Goal: Complete application form: Complete application form

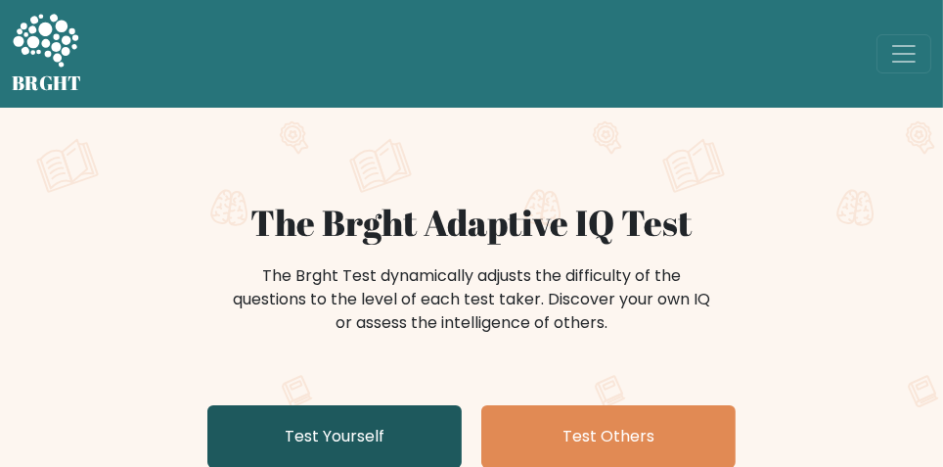
click at [287, 431] on link "Test Yourself" at bounding box center [334, 436] width 254 height 63
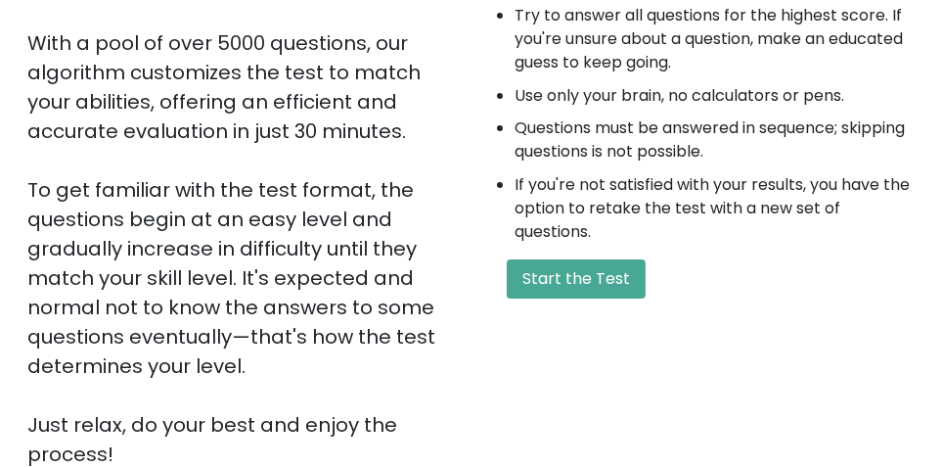
scroll to position [369, 0]
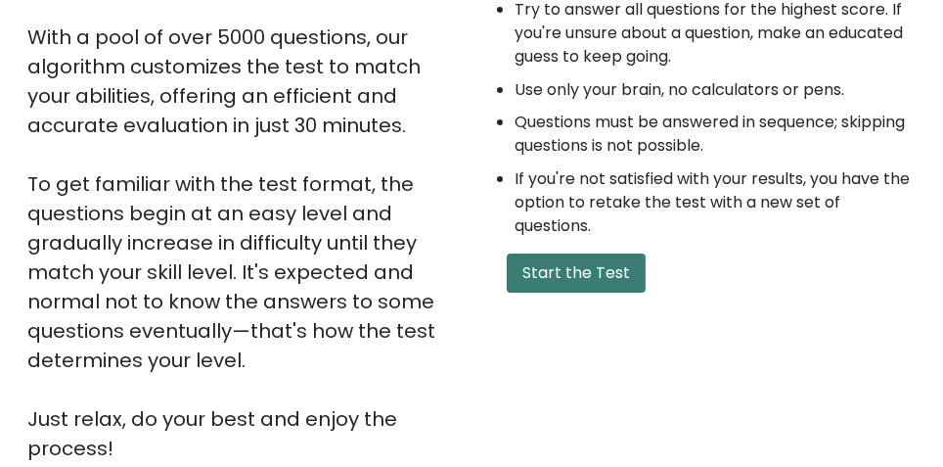
click at [598, 275] on button "Start the Test" at bounding box center [576, 272] width 139 height 39
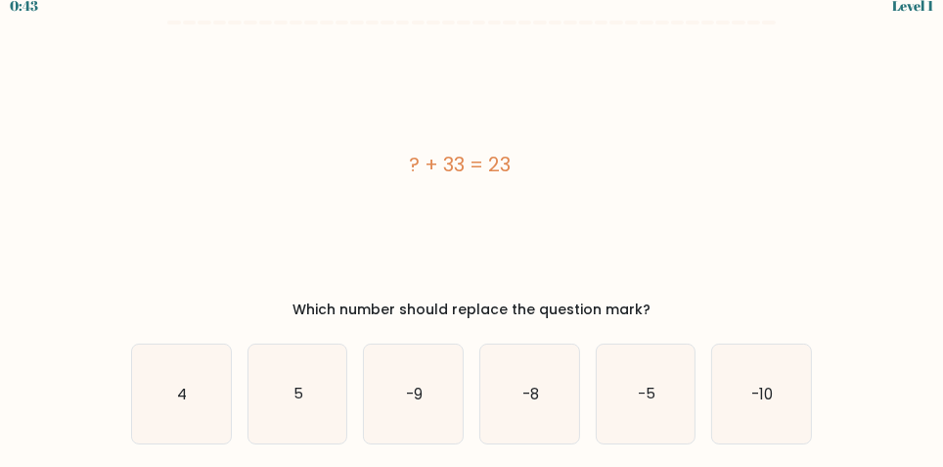
scroll to position [20, 0]
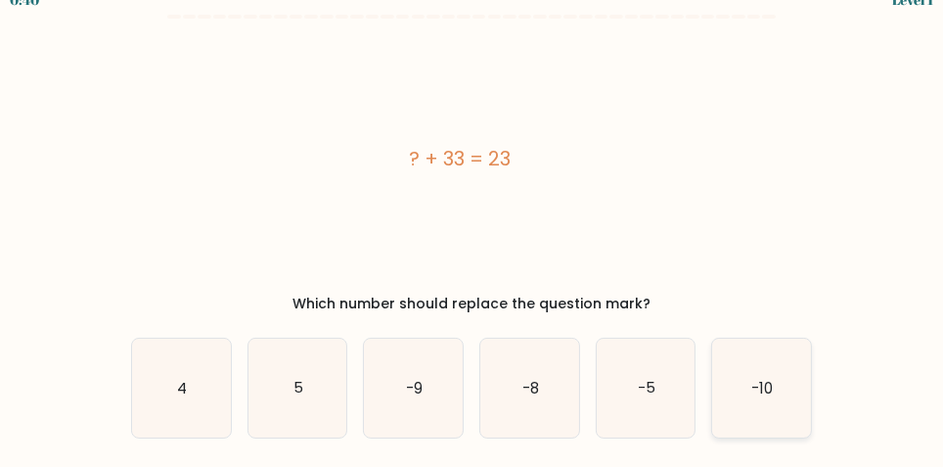
click at [764, 398] on icon "-10" at bounding box center [761, 388] width 99 height 99
click at [473, 219] on input "f. -10" at bounding box center [472, 216] width 1 height 5
radio input "true"
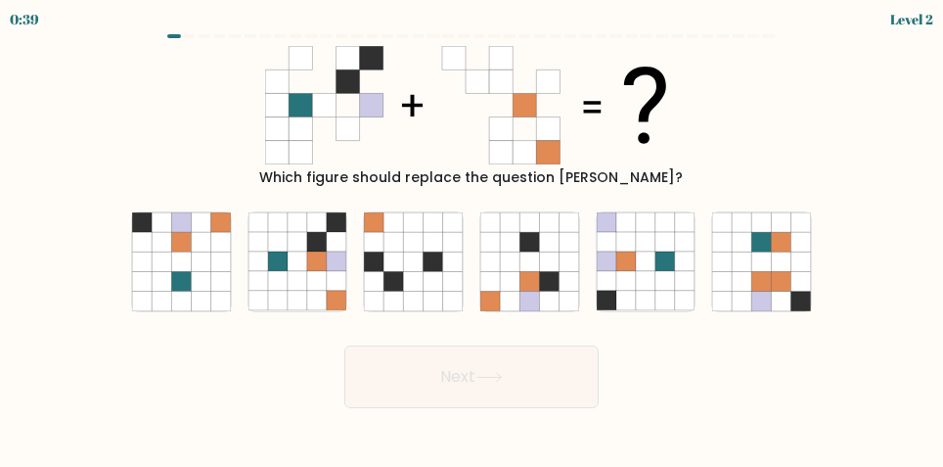
scroll to position [0, 0]
click at [292, 271] on icon at bounding box center [298, 262] width 20 height 20
click at [472, 239] on input "b." at bounding box center [472, 236] width 1 height 5
radio input "true"
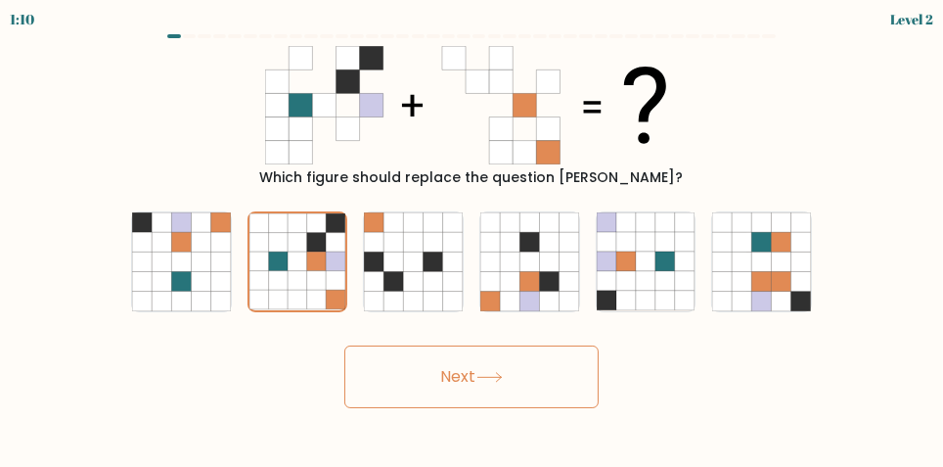
click at [389, 394] on button "Next" at bounding box center [471, 376] width 254 height 63
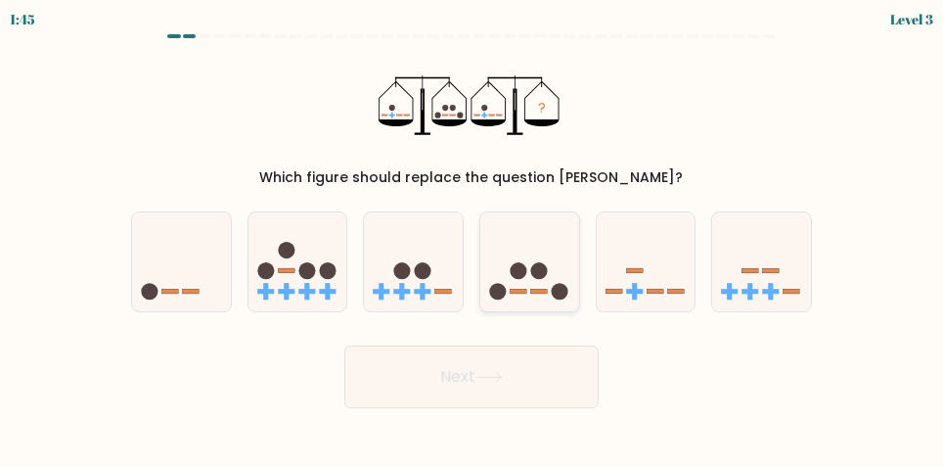
click at [530, 278] on icon at bounding box center [529, 261] width 99 height 81
click at [473, 239] on input "d." at bounding box center [472, 236] width 1 height 5
radio input "true"
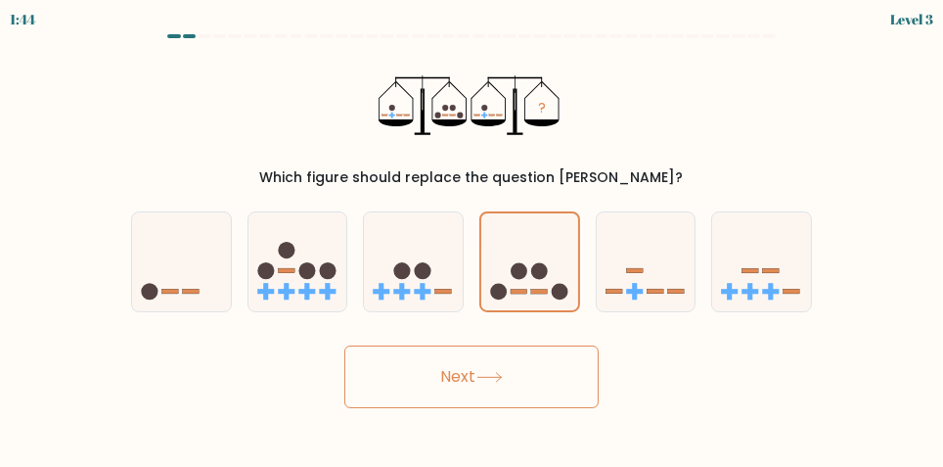
click at [550, 390] on button "Next" at bounding box center [471, 376] width 254 height 63
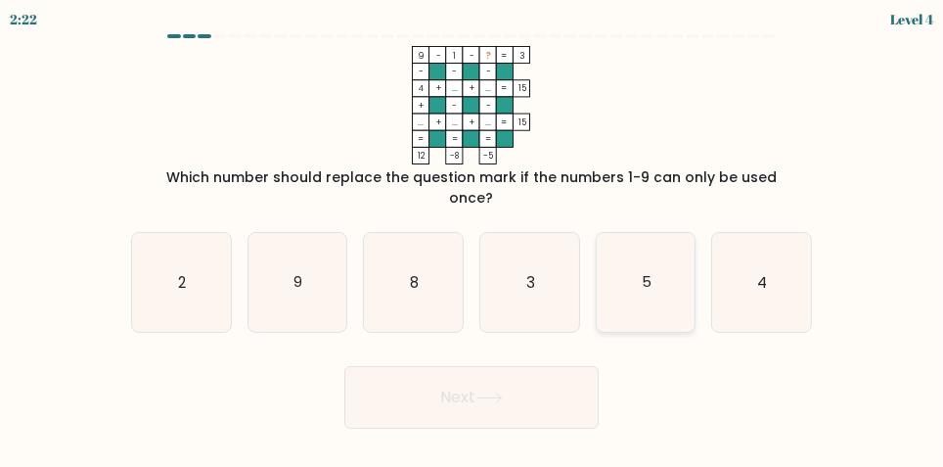
click at [651, 289] on text "5" at bounding box center [647, 282] width 10 height 21
click at [473, 239] on input "e. 5" at bounding box center [472, 236] width 1 height 5
radio input "true"
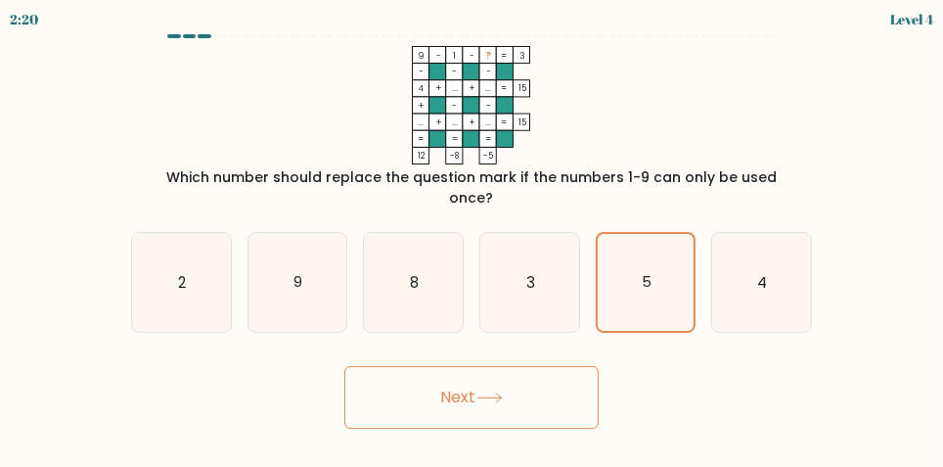
click at [582, 407] on button "Next" at bounding box center [471, 397] width 254 height 63
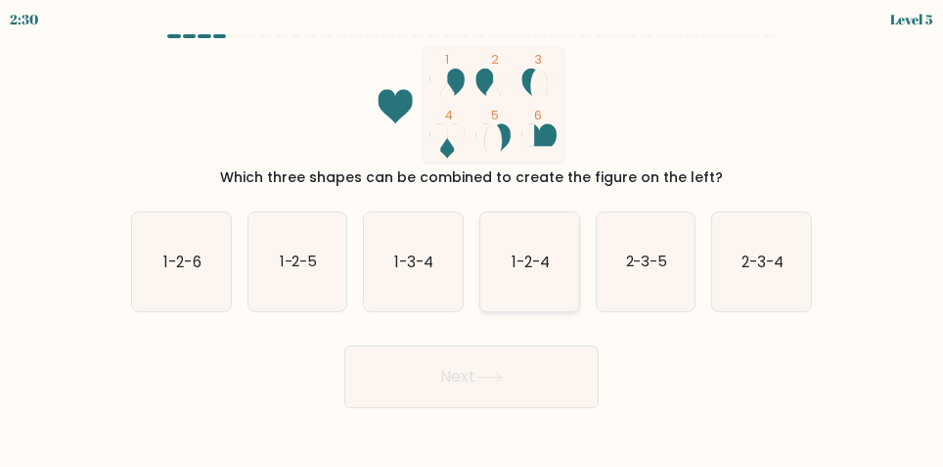
click at [531, 272] on text "1-2-4" at bounding box center [531, 261] width 38 height 21
click at [473, 239] on input "d. 1-2-4" at bounding box center [472, 236] width 1 height 5
radio input "true"
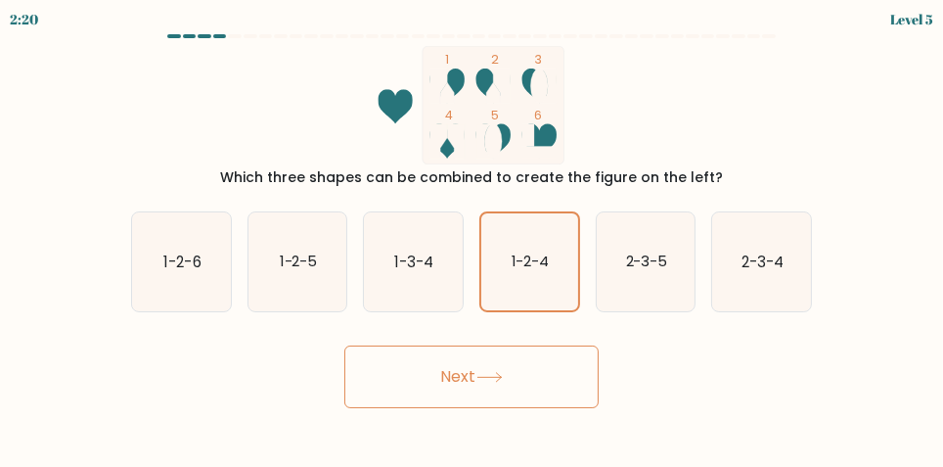
click at [556, 396] on button "Next" at bounding box center [471, 376] width 254 height 63
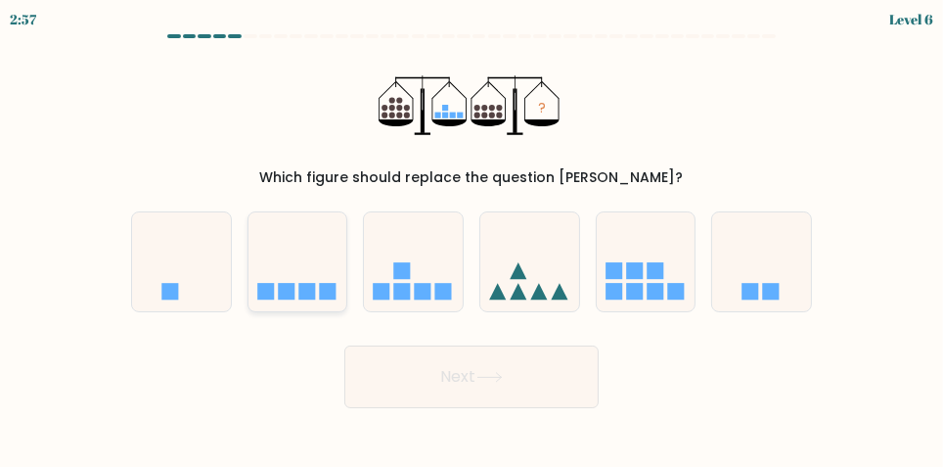
click at [290, 299] on icon at bounding box center [298, 261] width 99 height 81
click at [472, 239] on input "b." at bounding box center [472, 236] width 1 height 5
radio input "true"
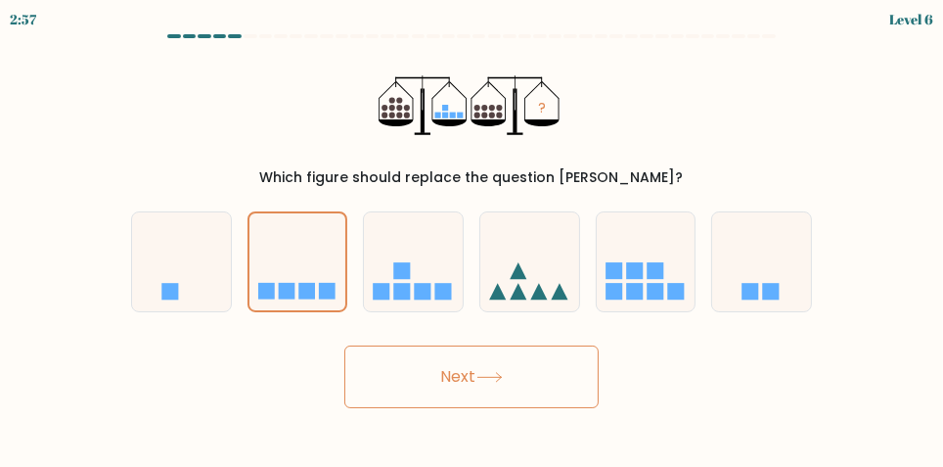
click at [570, 405] on button "Next" at bounding box center [471, 376] width 254 height 63
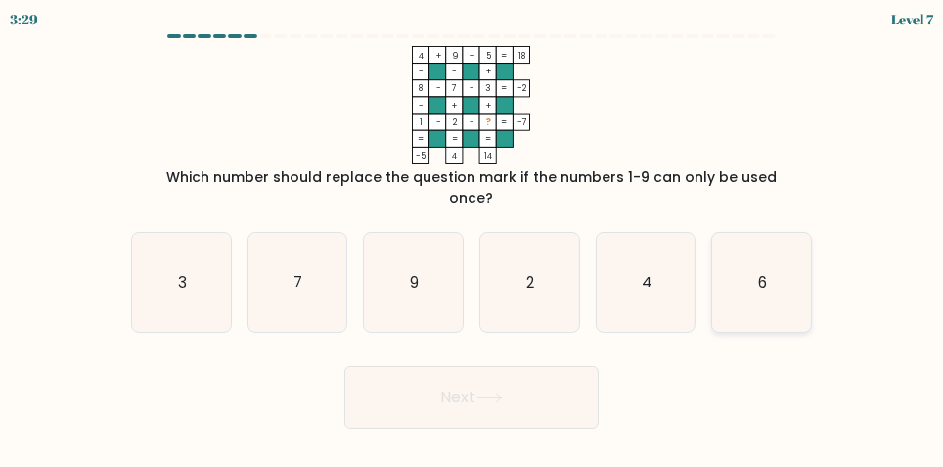
click at [768, 283] on icon "6" at bounding box center [761, 282] width 99 height 99
click at [473, 239] on input "f. 6" at bounding box center [472, 236] width 1 height 5
radio input "true"
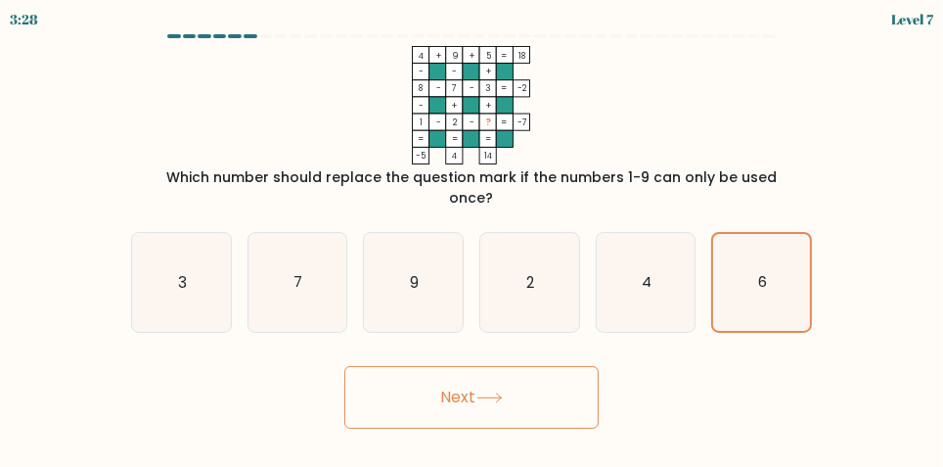
click at [514, 380] on button "Next" at bounding box center [471, 397] width 254 height 63
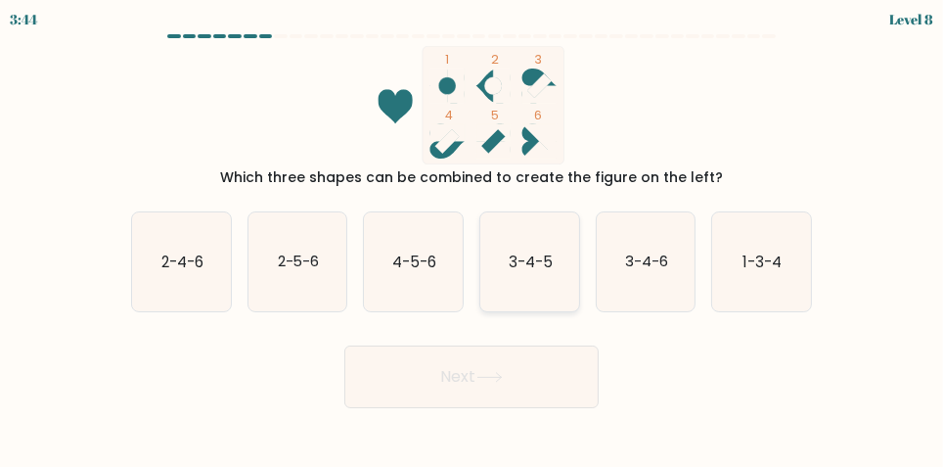
click at [550, 272] on text "3-4-5" at bounding box center [531, 261] width 44 height 21
click at [473, 239] on input "d. 3-4-5" at bounding box center [472, 236] width 1 height 5
radio input "true"
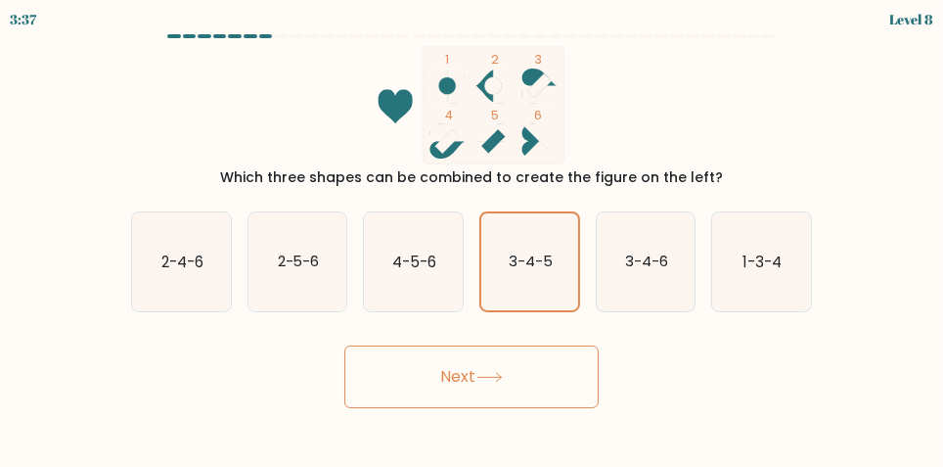
click at [541, 394] on button "Next" at bounding box center [471, 376] width 254 height 63
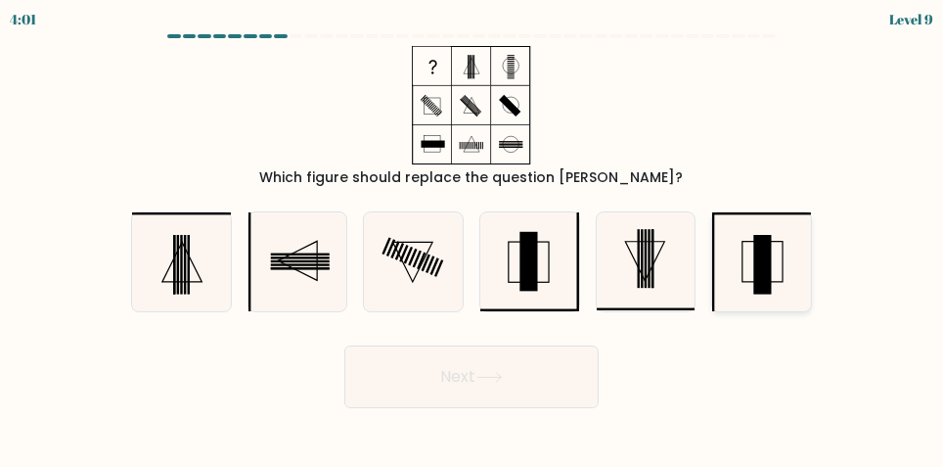
click at [766, 289] on rect at bounding box center [763, 264] width 18 height 59
click at [473, 239] on input "f." at bounding box center [472, 236] width 1 height 5
radio input "true"
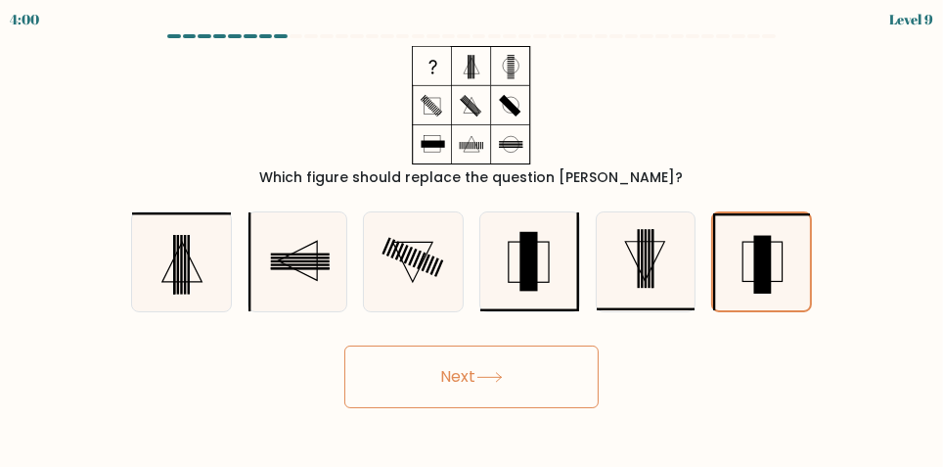
click at [554, 391] on button "Next" at bounding box center [471, 376] width 254 height 63
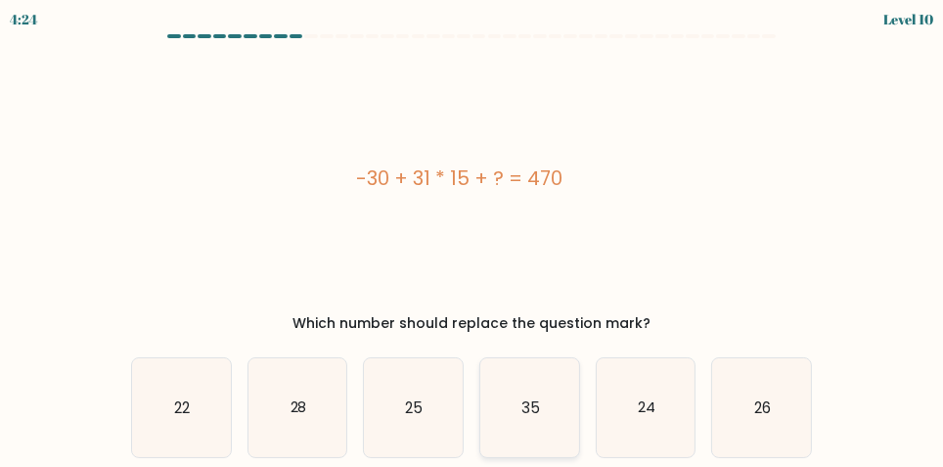
click at [520, 400] on icon "35" at bounding box center [529, 407] width 99 height 99
click at [473, 239] on input "d. 35" at bounding box center [472, 236] width 1 height 5
radio input "true"
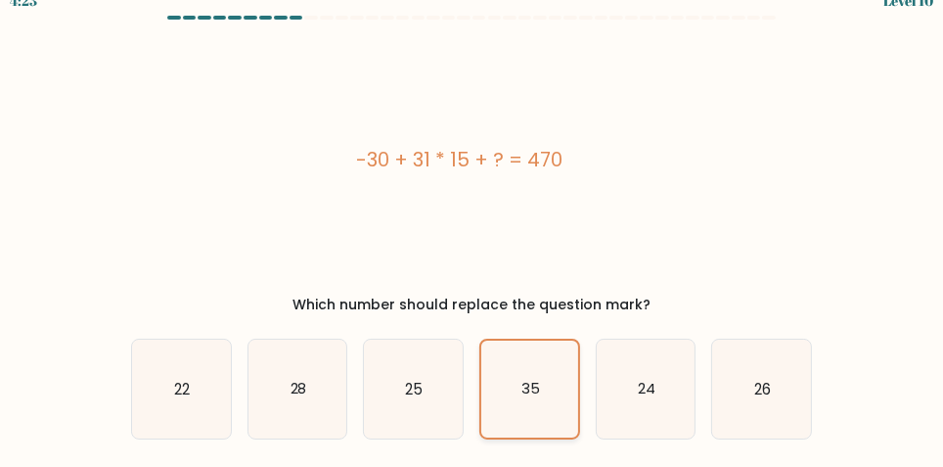
scroll to position [19, 0]
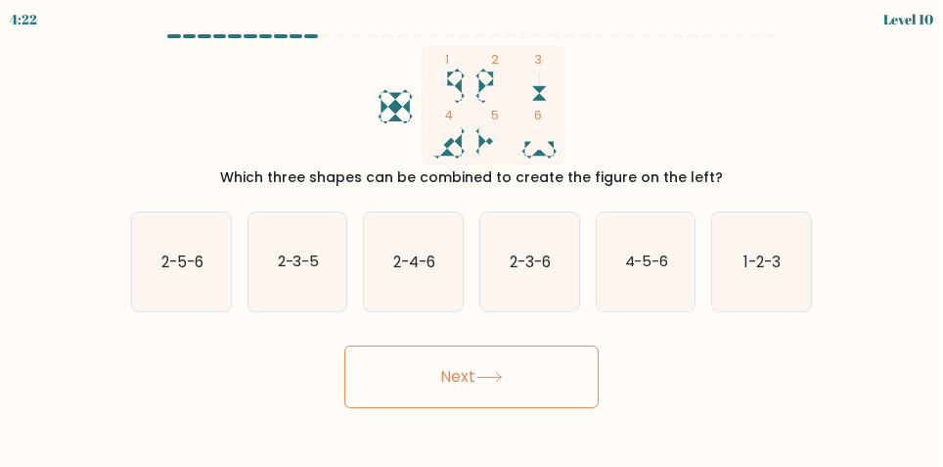
scroll to position [0, 0]
click at [779, 253] on icon "1-2-3" at bounding box center [761, 261] width 99 height 99
click at [473, 239] on input "f. 1-2-3" at bounding box center [472, 236] width 1 height 5
radio input "true"
click at [564, 403] on button "Next" at bounding box center [471, 376] width 254 height 63
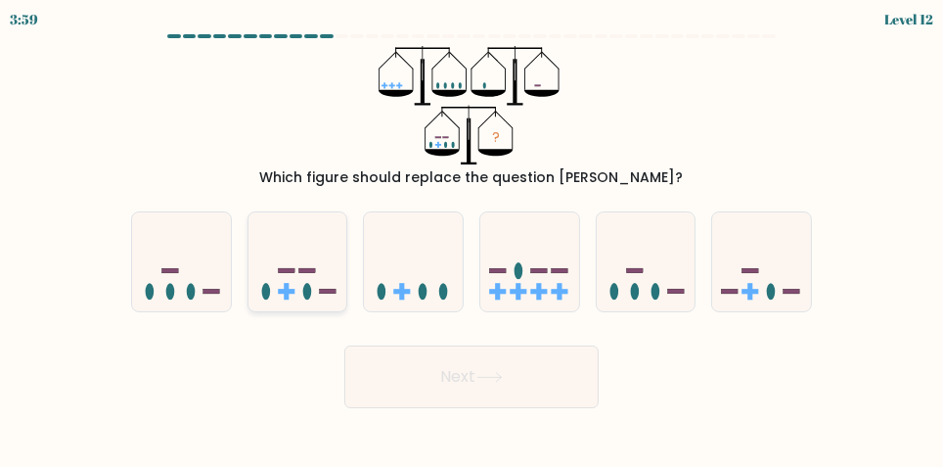
click at [288, 299] on icon at bounding box center [298, 261] width 99 height 81
click at [472, 239] on input "b." at bounding box center [472, 236] width 1 height 5
radio input "true"
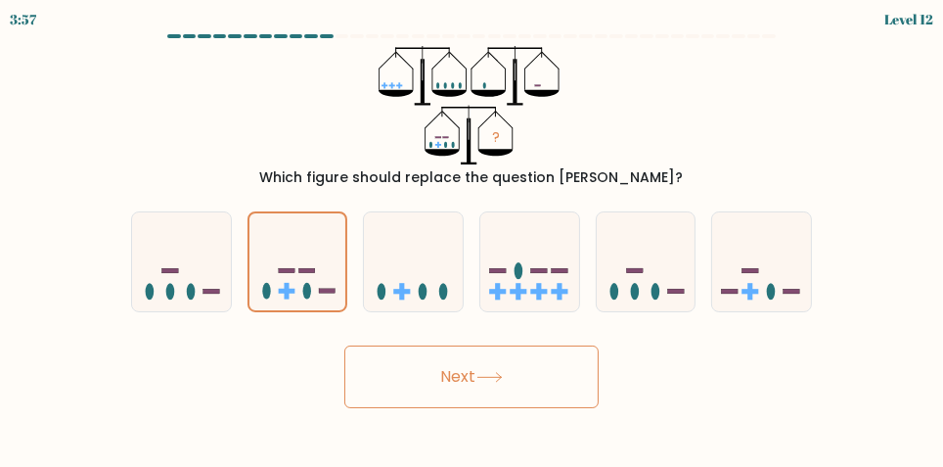
click at [414, 401] on button "Next" at bounding box center [471, 376] width 254 height 63
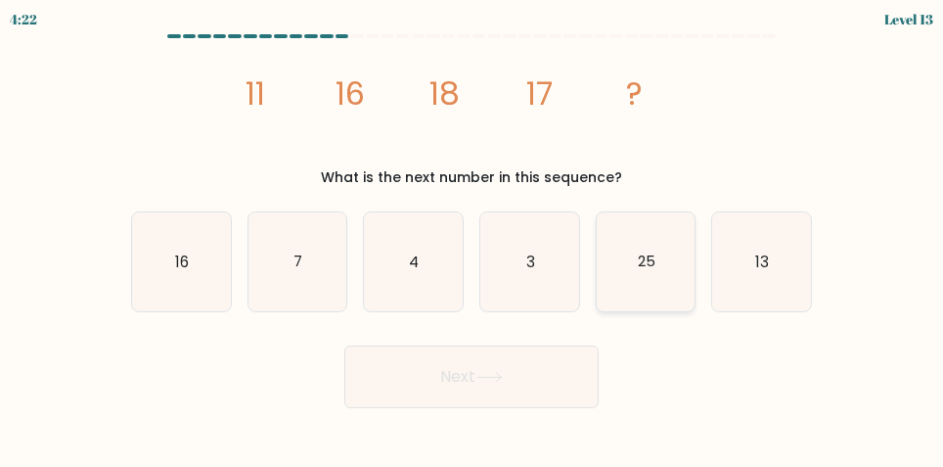
click at [659, 288] on icon "25" at bounding box center [646, 261] width 99 height 99
click at [473, 239] on input "e. 25" at bounding box center [472, 236] width 1 height 5
radio input "true"
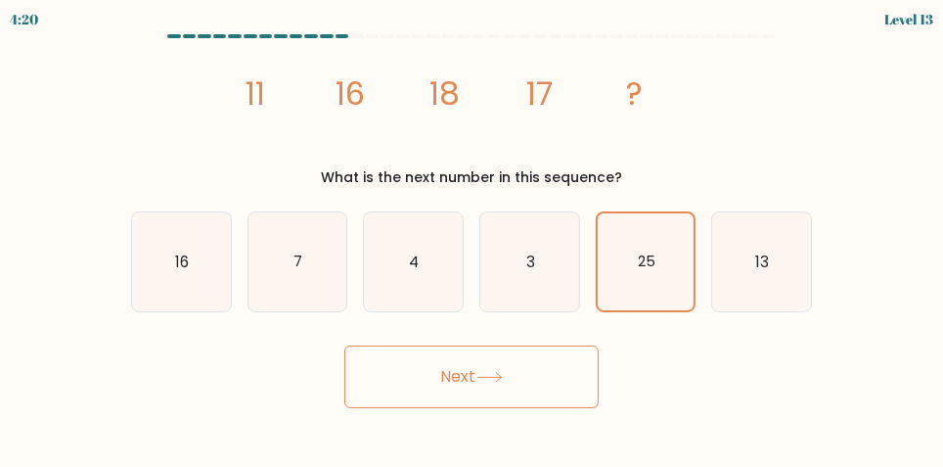
click at [574, 402] on button "Next" at bounding box center [471, 376] width 254 height 63
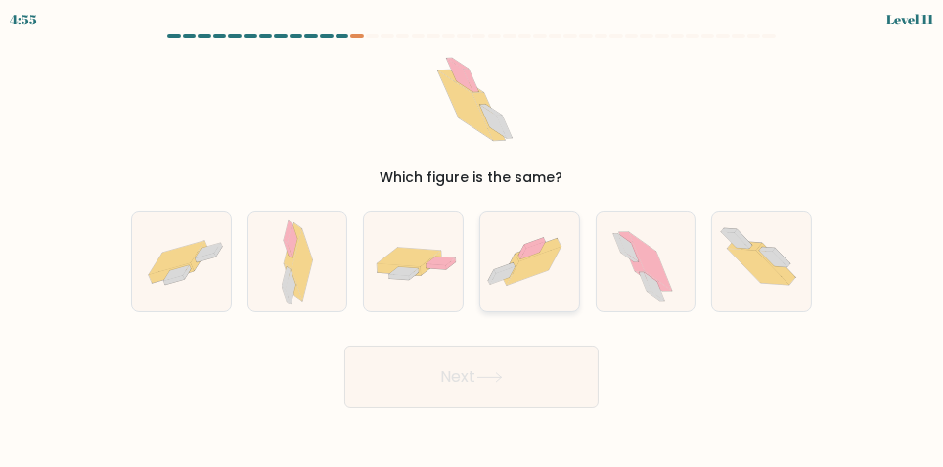
click at [526, 259] on icon at bounding box center [533, 251] width 24 height 18
click at [473, 239] on input "d." at bounding box center [472, 236] width 1 height 5
radio input "true"
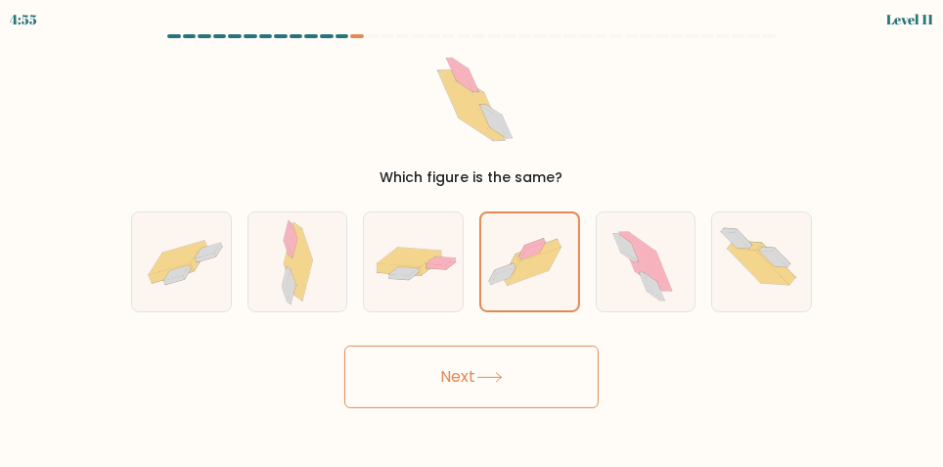
click at [536, 400] on button "Next" at bounding box center [471, 376] width 254 height 63
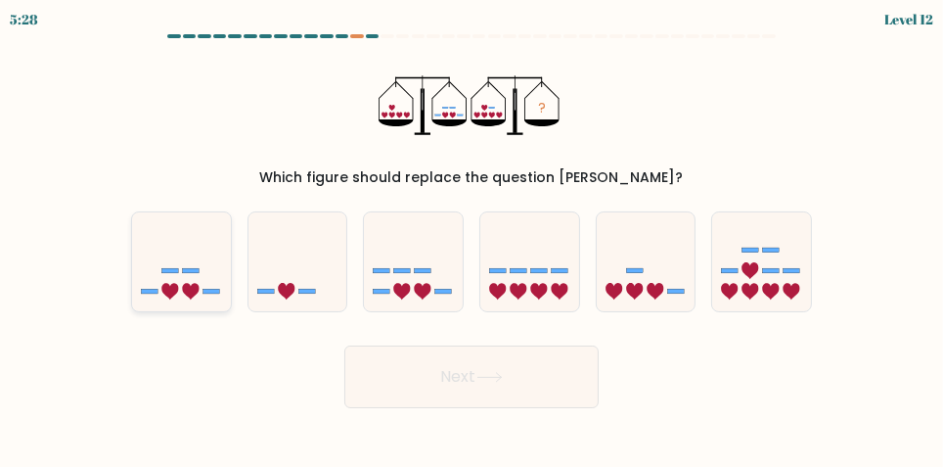
click at [167, 275] on icon at bounding box center [181, 261] width 99 height 81
click at [472, 239] on input "a." at bounding box center [472, 236] width 1 height 5
radio input "true"
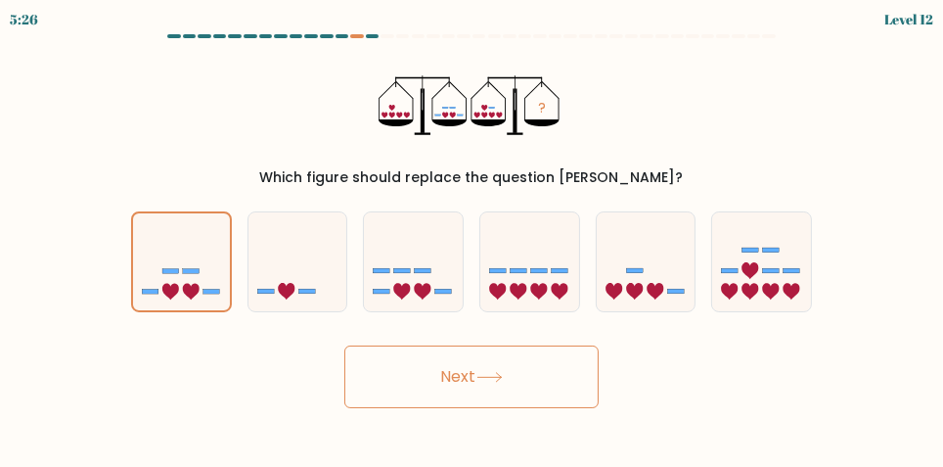
click at [410, 396] on button "Next" at bounding box center [471, 376] width 254 height 63
